Goal: Information Seeking & Learning: Learn about a topic

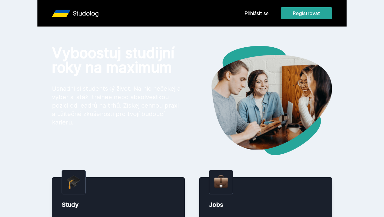
click at [262, 13] on link "Přihlásit se" at bounding box center [256, 13] width 24 height 7
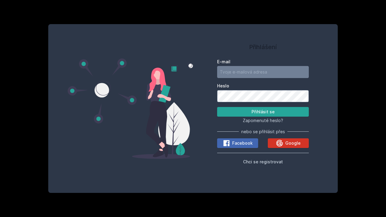
click at [282, 145] on icon at bounding box center [279, 143] width 7 height 7
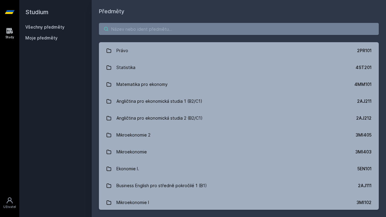
click at [126, 26] on input "search" at bounding box center [239, 29] width 280 height 12
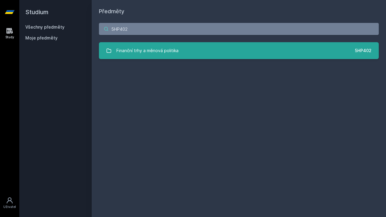
type input "5HP402"
click at [194, 53] on link "Finanční trhy a měnová politika 5HP402" at bounding box center [239, 50] width 280 height 17
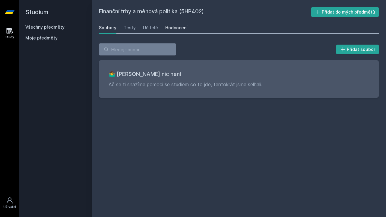
click at [172, 24] on link "Hodnocení" at bounding box center [176, 28] width 22 height 12
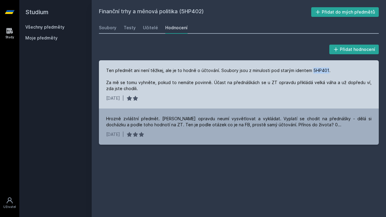
drag, startPoint x: 309, startPoint y: 71, endPoint x: 324, endPoint y: 71, distance: 14.5
click at [324, 71] on div "Ten předmět ani není těžkej, ale je to hodně o účtování. Soubory jsou z minulos…" at bounding box center [239, 80] width 266 height 24
copy div "5HP401"
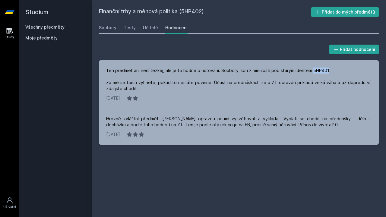
click at [9, 15] on icon at bounding box center [10, 12] width 10 height 24
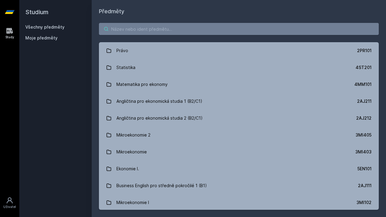
click at [164, 33] on input "search" at bounding box center [239, 29] width 280 height 12
paste input "5HP401"
type input "5HP401"
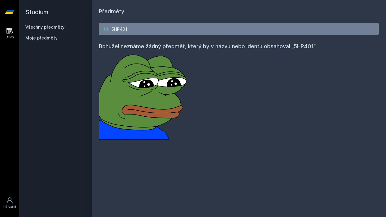
click at [112, 29] on input "5HP401" at bounding box center [239, 29] width 280 height 12
